Goal: Task Accomplishment & Management: Manage account settings

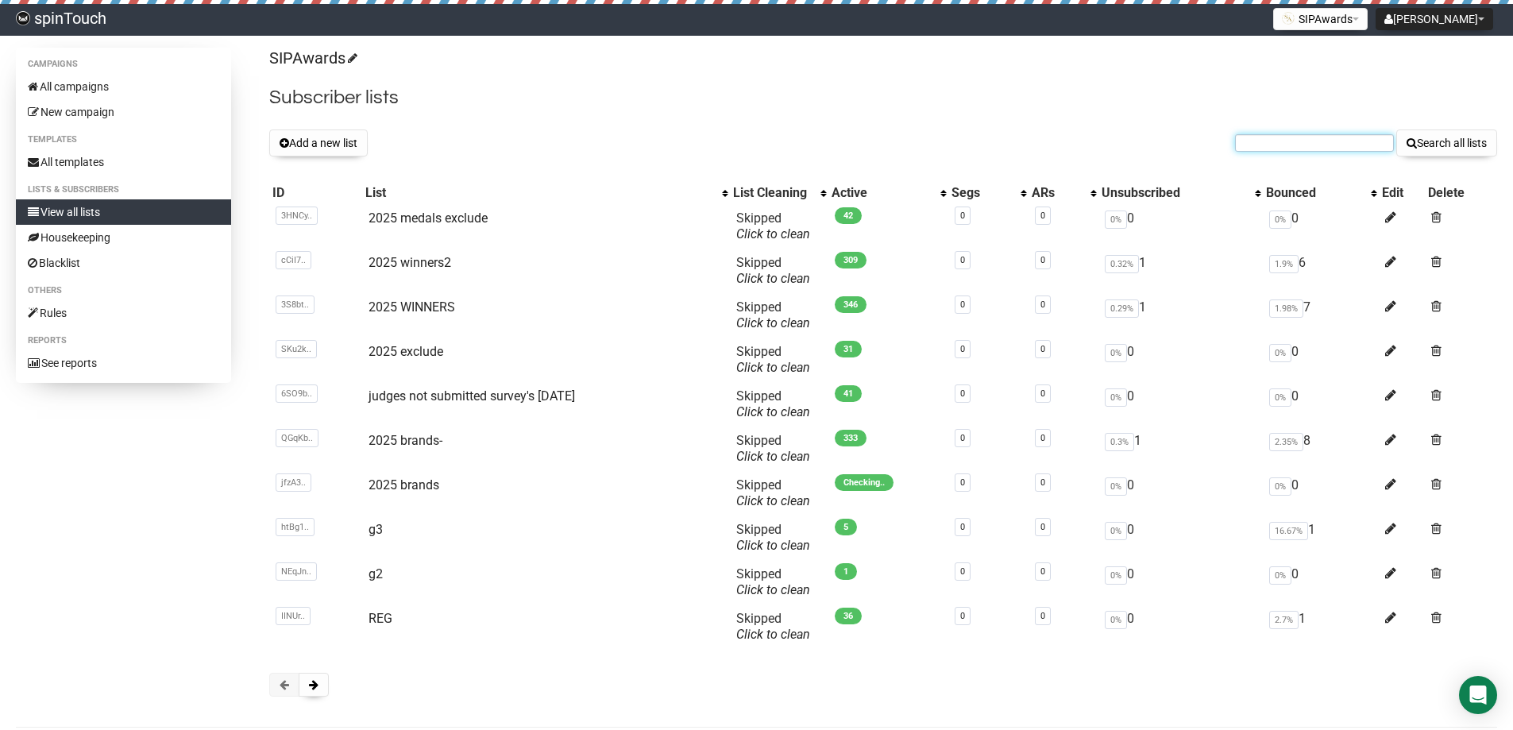
click at [1302, 136] on input "text" at bounding box center [1314, 142] width 159 height 17
paste input "satworks10@yahoo.com"
type input "satworks10@yahoo.com"
click at [1396, 129] on button "Search all lists" at bounding box center [1446, 142] width 101 height 27
click at [1396, 615] on icon at bounding box center [1390, 618] width 11 height 14
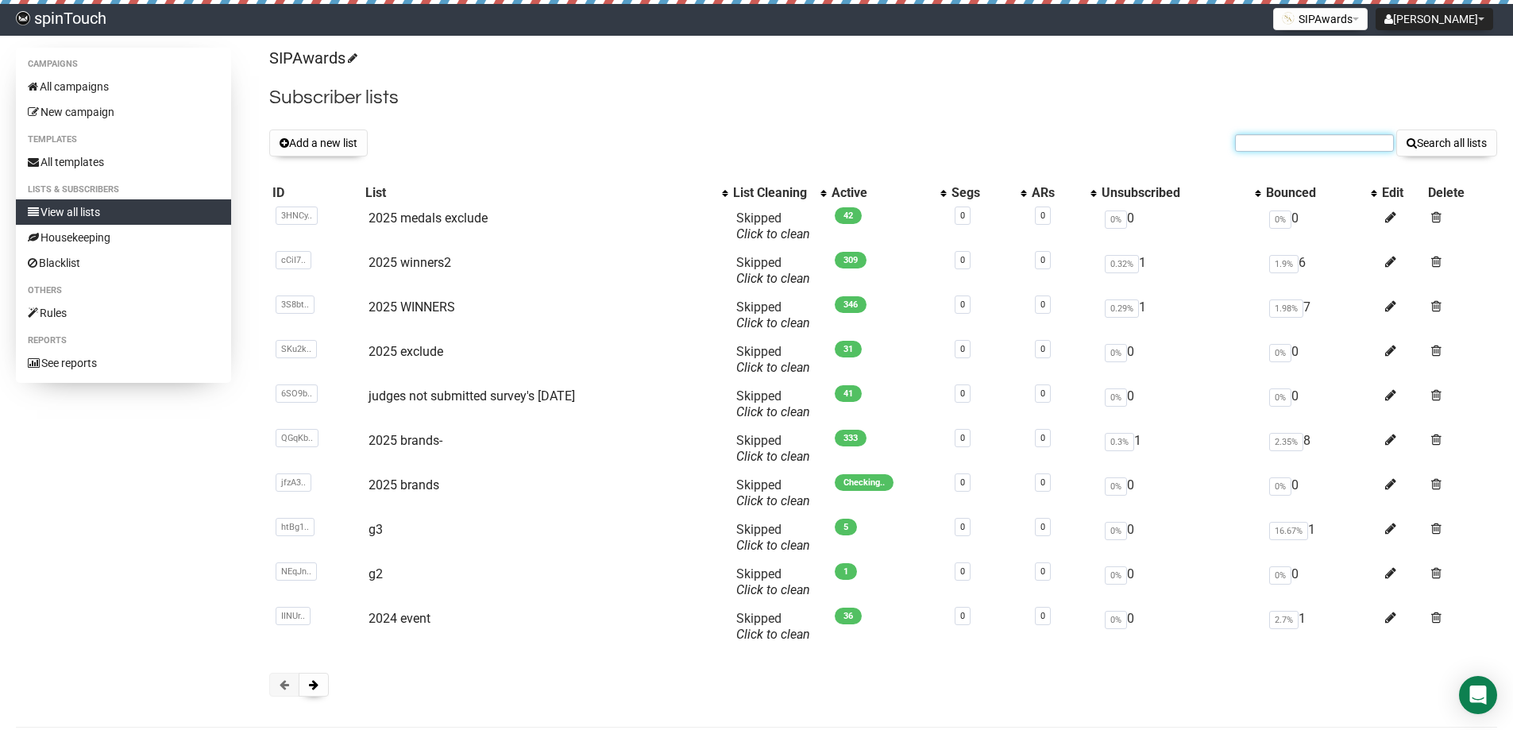
click at [1290, 147] on input "text" at bounding box center [1314, 142] width 159 height 17
paste input "satworks10@yahoo.com"
type input "satworks10@yahoo.com"
click at [1396, 129] on button "Search all lists" at bounding box center [1446, 142] width 101 height 27
click at [1392, 617] on icon at bounding box center [1390, 618] width 11 height 14
